Goal: Task Accomplishment & Management: Complete application form

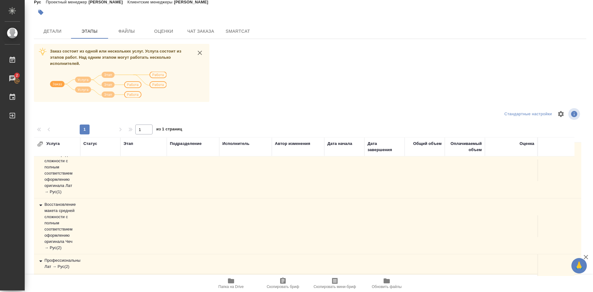
scroll to position [19, 0]
click at [75, 257] on div "Профессиональный Лат → Рус ( 2 )" at bounding box center [57, 263] width 40 height 12
click at [54, 258] on div "Профессиональный Лат → Рус ( 2 )" at bounding box center [57, 259] width 40 height 12
click at [57, 35] on span "Детали" at bounding box center [53, 31] width 30 height 8
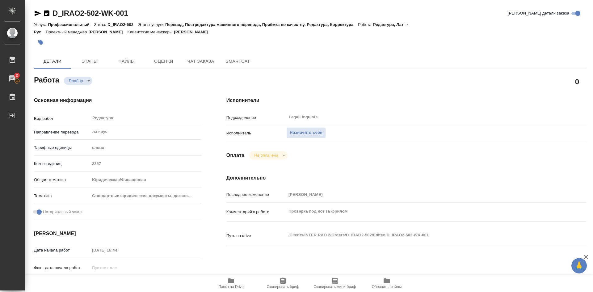
type textarea "x"
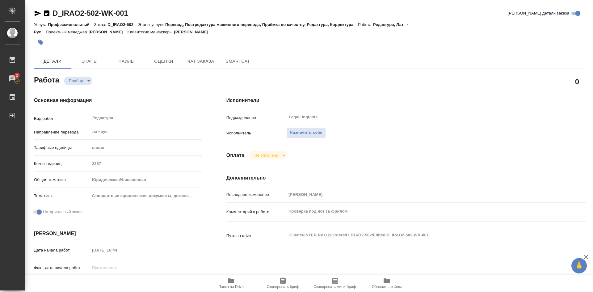
type textarea "x"
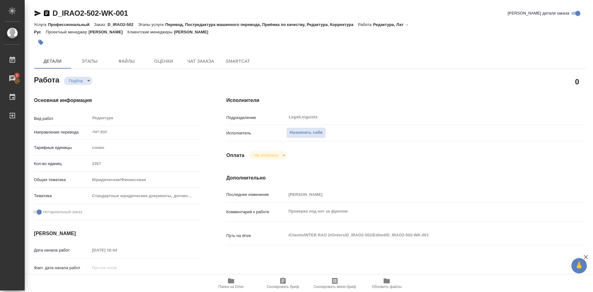
type textarea "x"
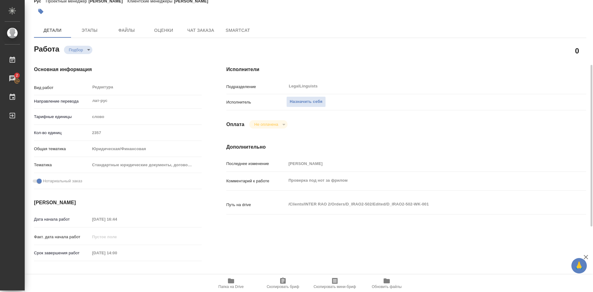
scroll to position [93, 0]
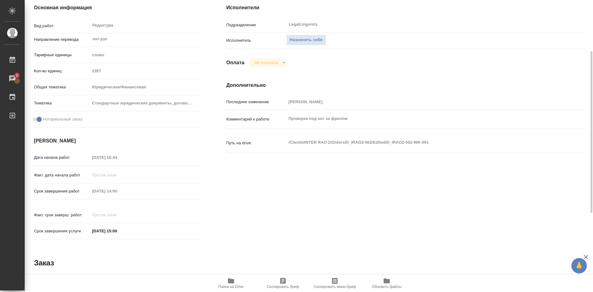
type textarea "x"
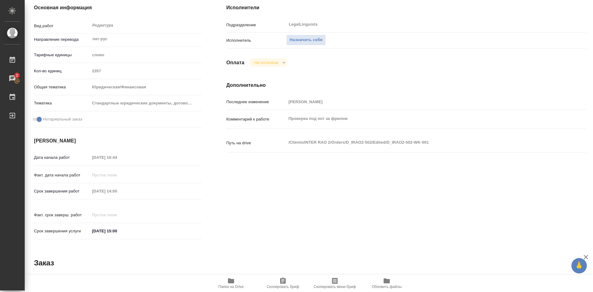
click at [233, 282] on icon "button" at bounding box center [231, 280] width 6 height 5
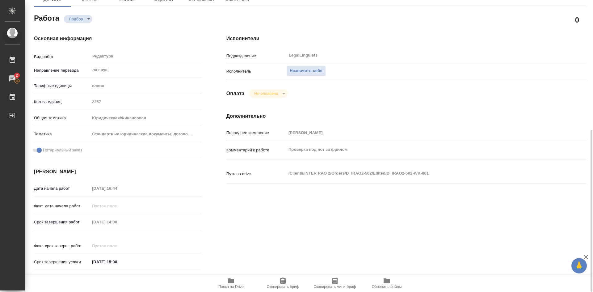
scroll to position [31, 0]
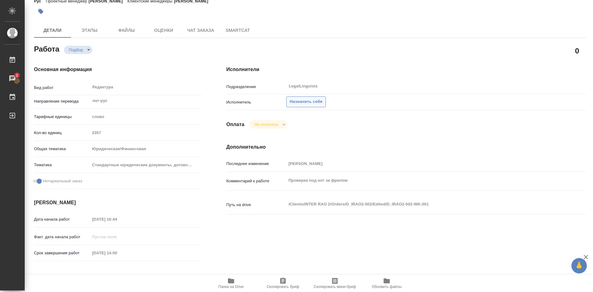
click at [306, 102] on span "Назначить себя" at bounding box center [306, 101] width 33 height 7
type textarea "x"
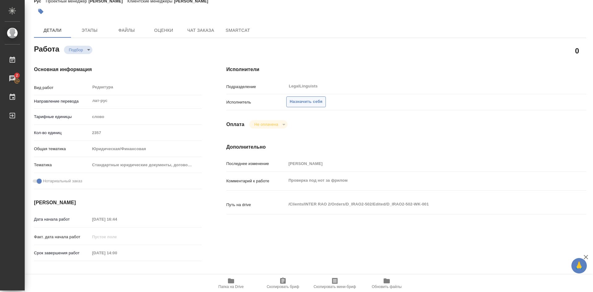
type textarea "x"
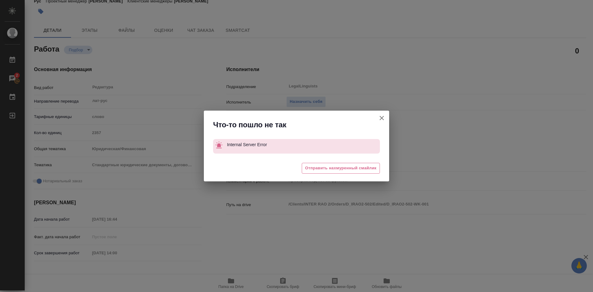
click at [384, 117] on icon "button" at bounding box center [381, 117] width 7 height 7
type textarea "x"
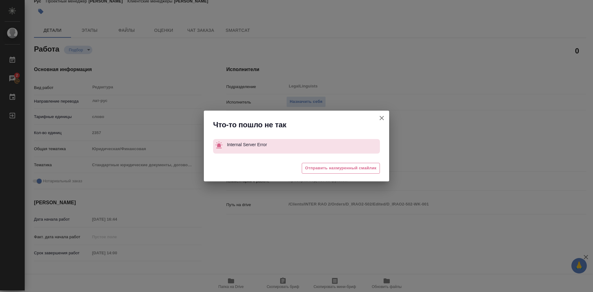
type textarea "x"
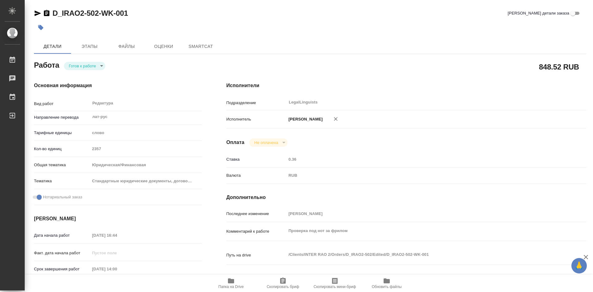
type textarea "x"
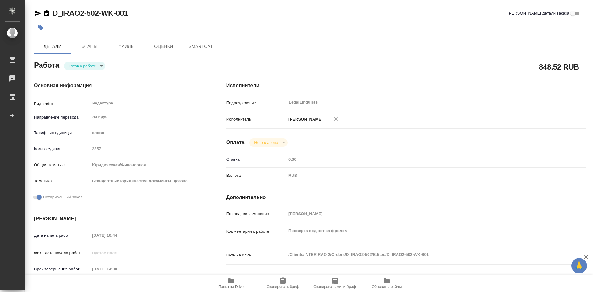
type textarea "x"
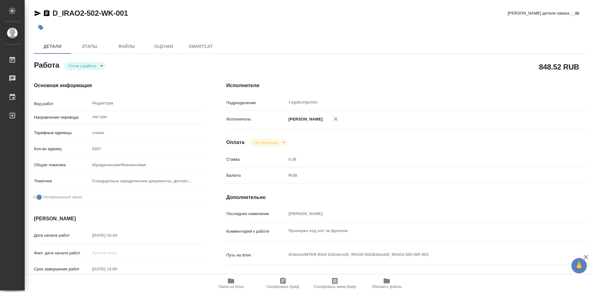
type textarea "x"
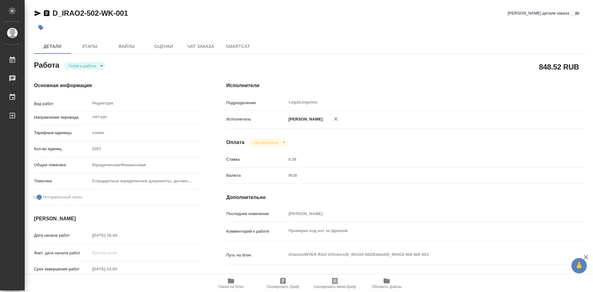
type textarea "x"
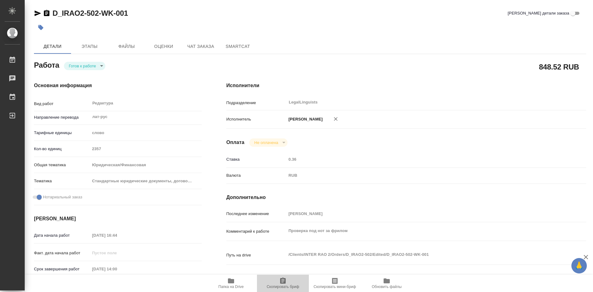
click at [283, 282] on icon "button" at bounding box center [282, 280] width 7 height 7
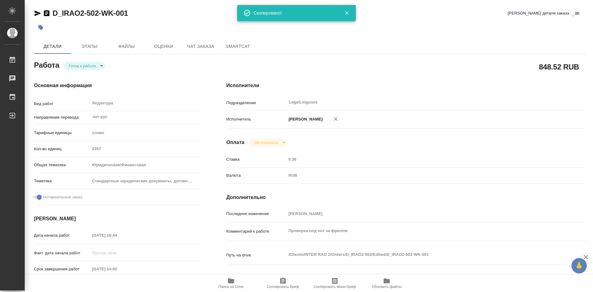
type textarea "x"
